Goal: Find specific page/section: Find specific page/section

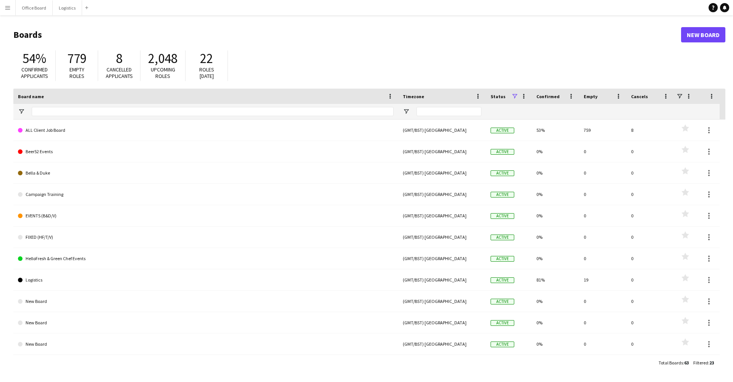
click at [4, 8] on button "Menu" at bounding box center [7, 7] width 15 height 15
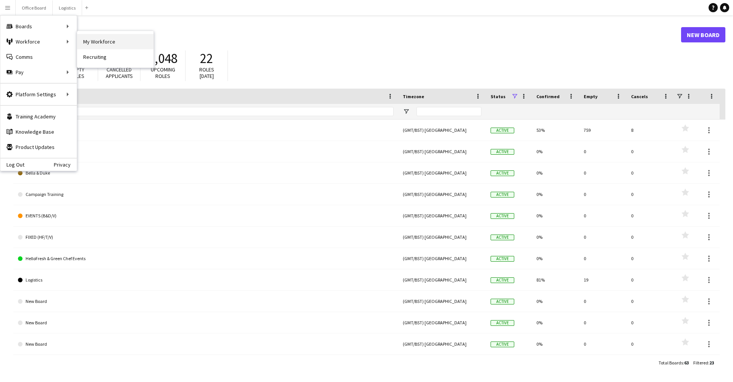
click at [105, 44] on link "My Workforce" at bounding box center [115, 41] width 76 height 15
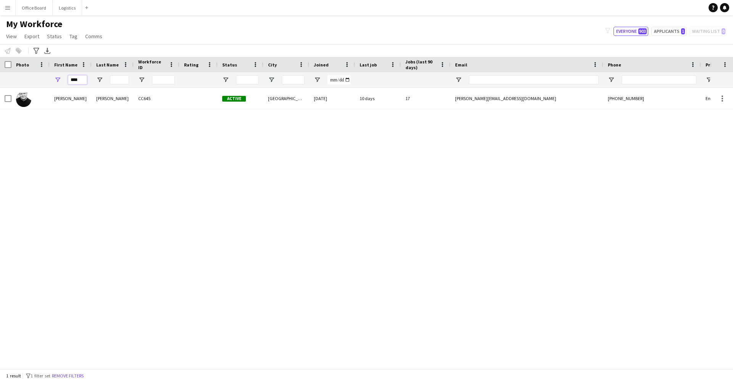
click at [75, 82] on input "****" at bounding box center [77, 79] width 19 height 9
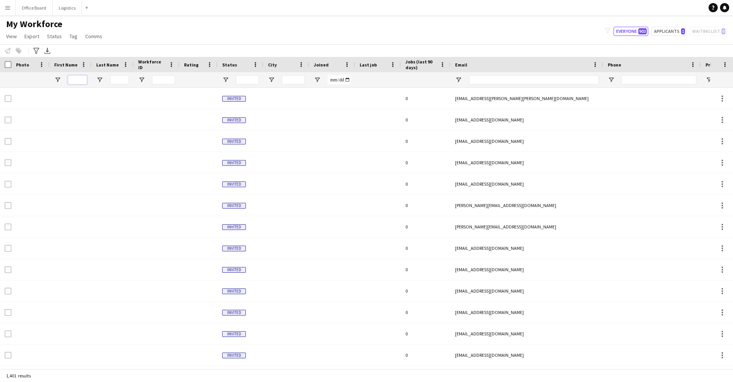
type input "*"
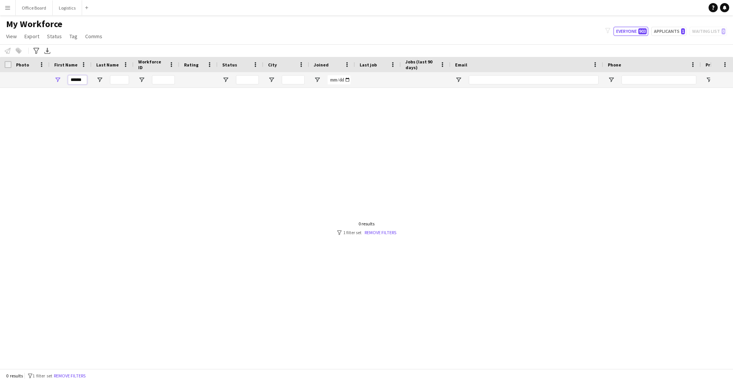
click at [78, 80] on input "******" at bounding box center [77, 79] width 19 height 9
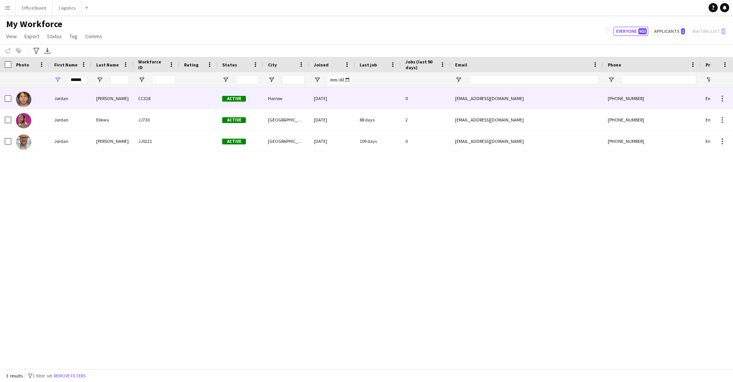
drag, startPoint x: 76, startPoint y: 96, endPoint x: 85, endPoint y: 142, distance: 47.0
click at [85, 142] on div "Jordan" at bounding box center [71, 141] width 42 height 21
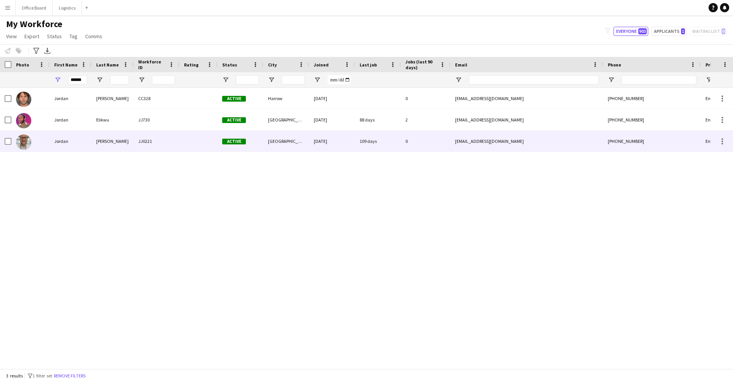
click at [561, 141] on div "[EMAIL_ADDRESS][DOMAIN_NAME]" at bounding box center [527, 141] width 153 height 21
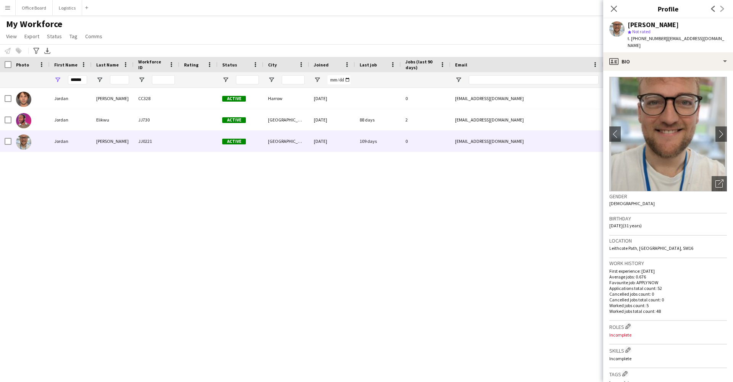
click at [694, 71] on app-crew-profile-bio "chevron-left chevron-right Open photos pop-in Gender [DEMOGRAPHIC_DATA] Birthda…" at bounding box center [668, 226] width 130 height 311
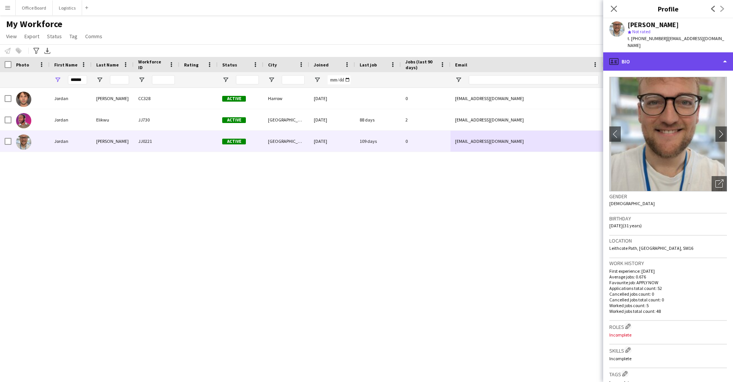
click at [694, 58] on div "profile Bio" at bounding box center [668, 61] width 130 height 18
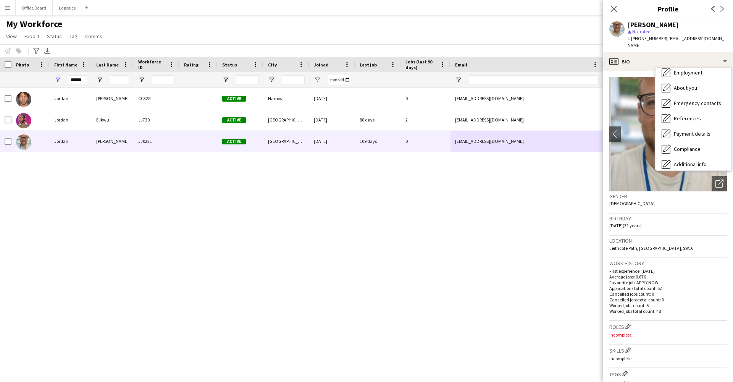
click at [684, 202] on div "Calendar Calendar" at bounding box center [694, 209] width 76 height 15
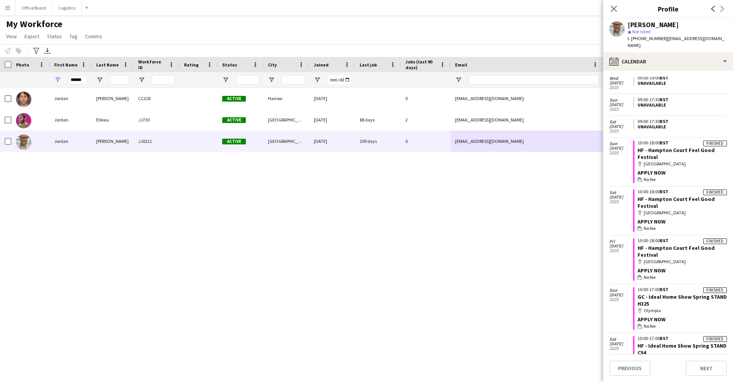
scroll to position [778, 0]
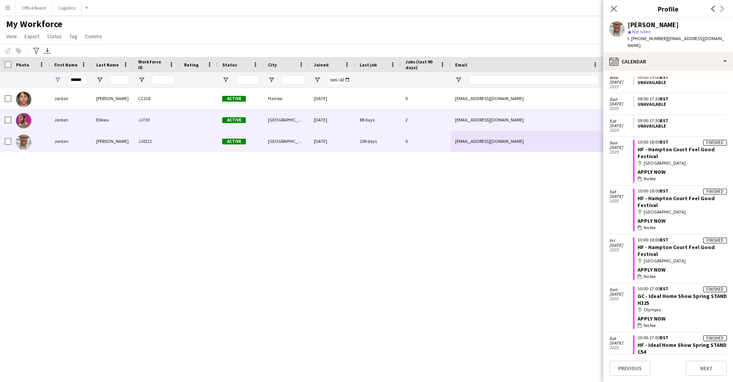
click at [71, 124] on div "Jordan" at bounding box center [71, 119] width 42 height 21
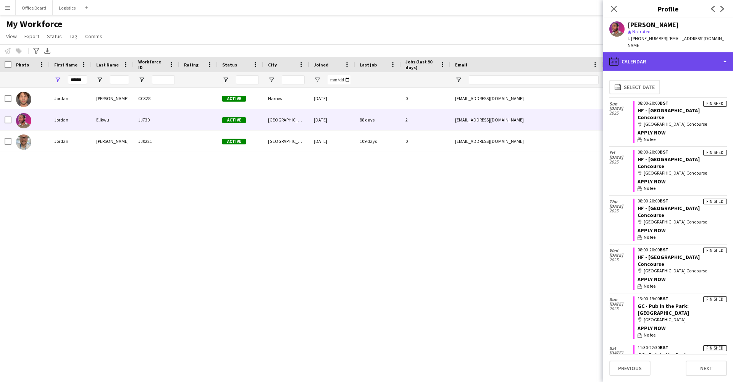
click at [648, 52] on div "calendar-full Calendar" at bounding box center [668, 61] width 130 height 18
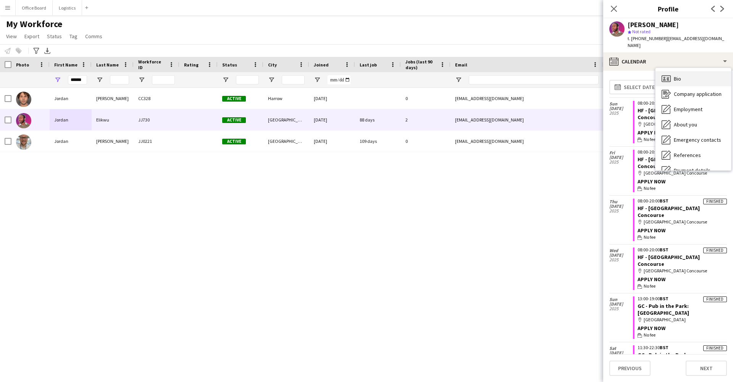
click at [671, 72] on div "Bio Bio" at bounding box center [694, 78] width 76 height 15
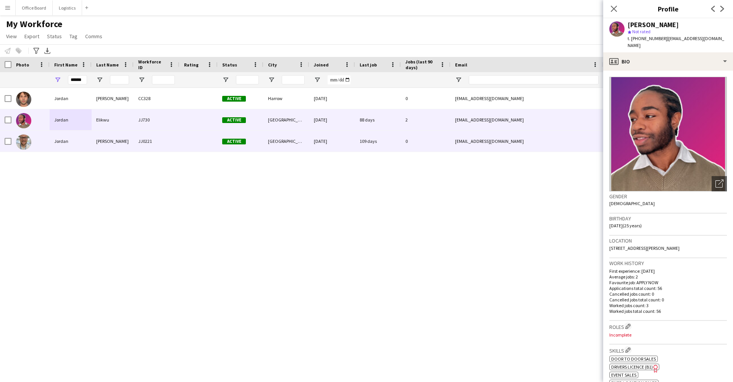
click at [132, 141] on div "[PERSON_NAME]" at bounding box center [113, 141] width 42 height 21
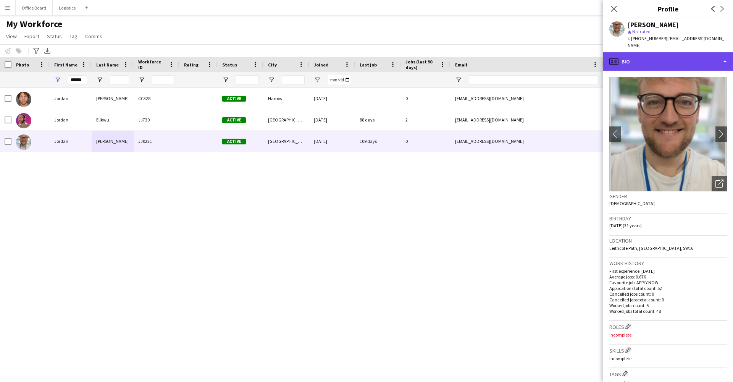
click at [636, 52] on div "profile Bio" at bounding box center [668, 61] width 130 height 18
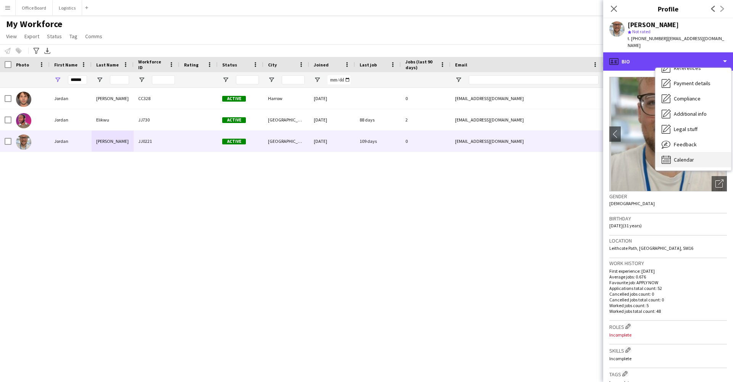
scroll to position [87, 0]
click at [689, 156] on span "Calendar" at bounding box center [684, 159] width 20 height 7
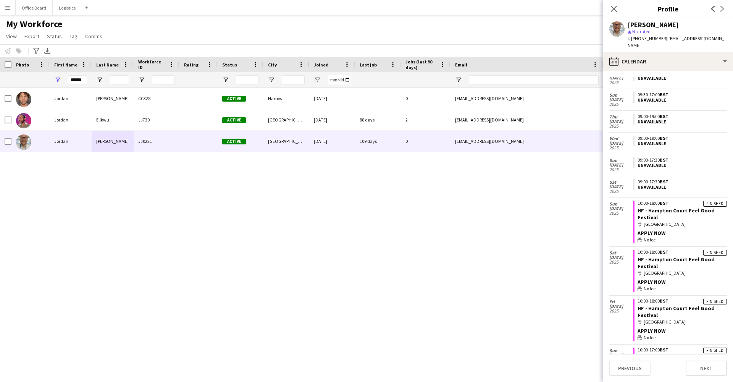
scroll to position [721, 0]
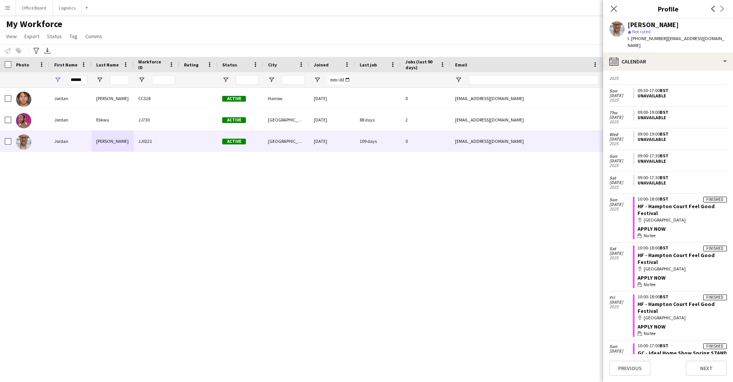
click at [430, 33] on div "My Workforce View Views Default view Basic Info Report New view Update view Del…" at bounding box center [366, 31] width 733 height 26
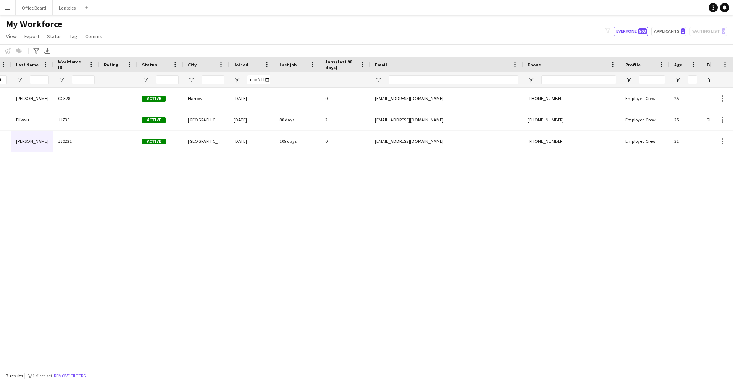
scroll to position [0, 0]
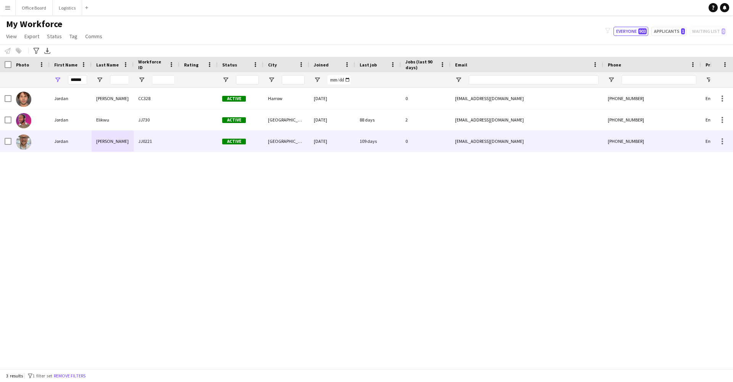
click at [307, 139] on div "[GEOGRAPHIC_DATA]" at bounding box center [286, 141] width 46 height 21
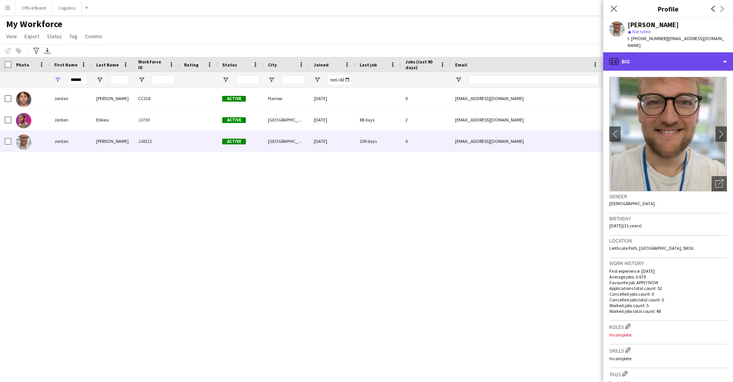
click at [674, 60] on div "profile Bio" at bounding box center [668, 61] width 130 height 18
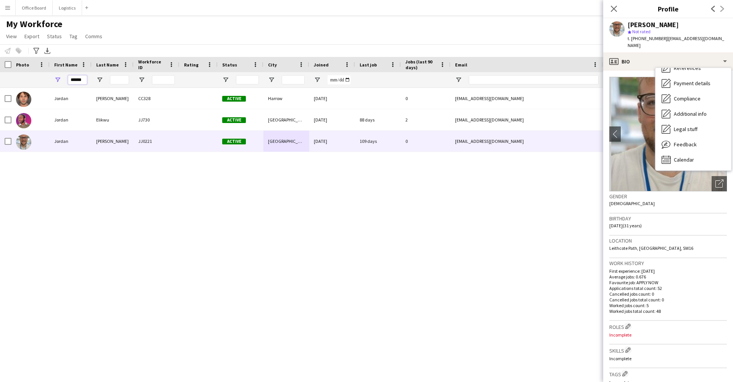
click at [78, 75] on input "******" at bounding box center [77, 79] width 19 height 9
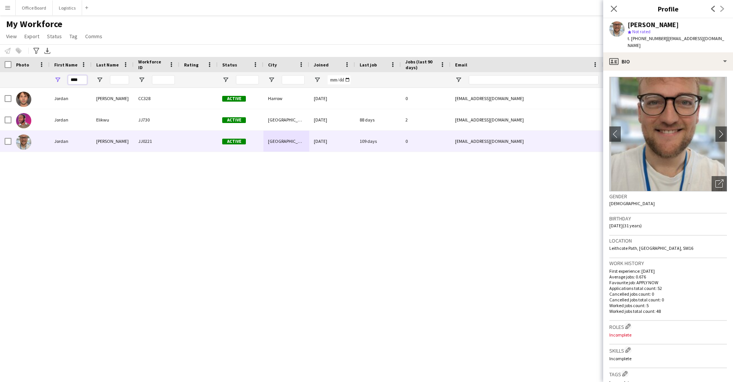
type input "****"
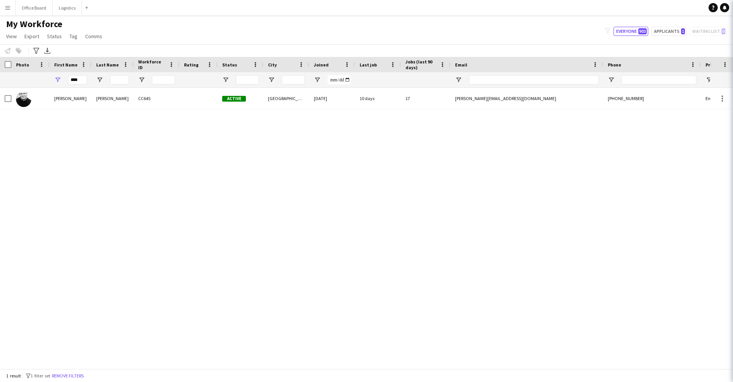
click at [90, 182] on div "[PERSON_NAME] CC328 Active Harrow [DATE] 0 [EMAIL_ADDRESS][DOMAIN_NAME] [PHONE_…" at bounding box center [355, 228] width 710 height 281
click at [119, 93] on div "[PERSON_NAME]" at bounding box center [113, 98] width 42 height 21
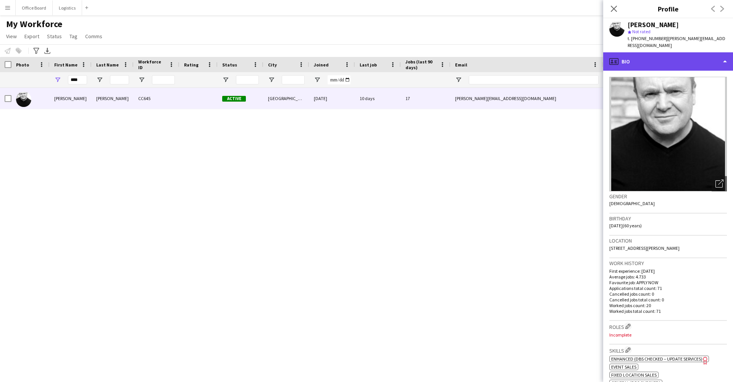
click at [648, 60] on div "profile Bio" at bounding box center [668, 61] width 130 height 18
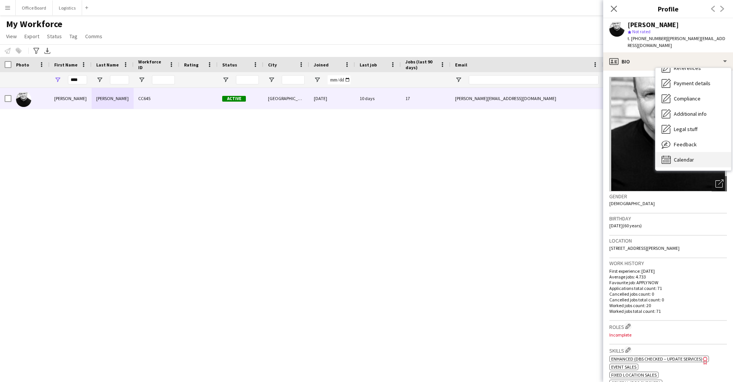
click at [684, 156] on span "Calendar" at bounding box center [684, 159] width 20 height 7
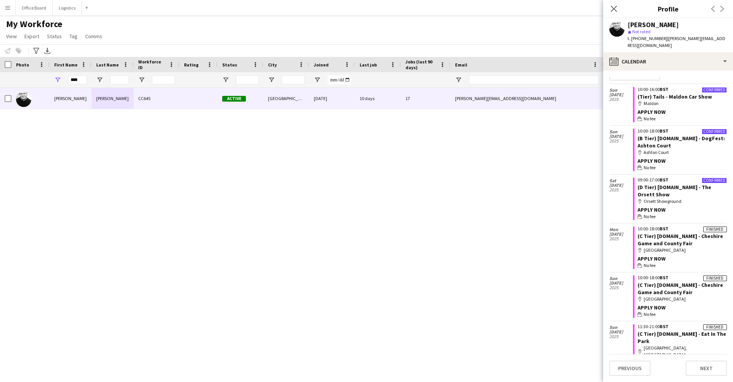
scroll to position [6, 0]
